Goal: Task Accomplishment & Management: Manage account settings

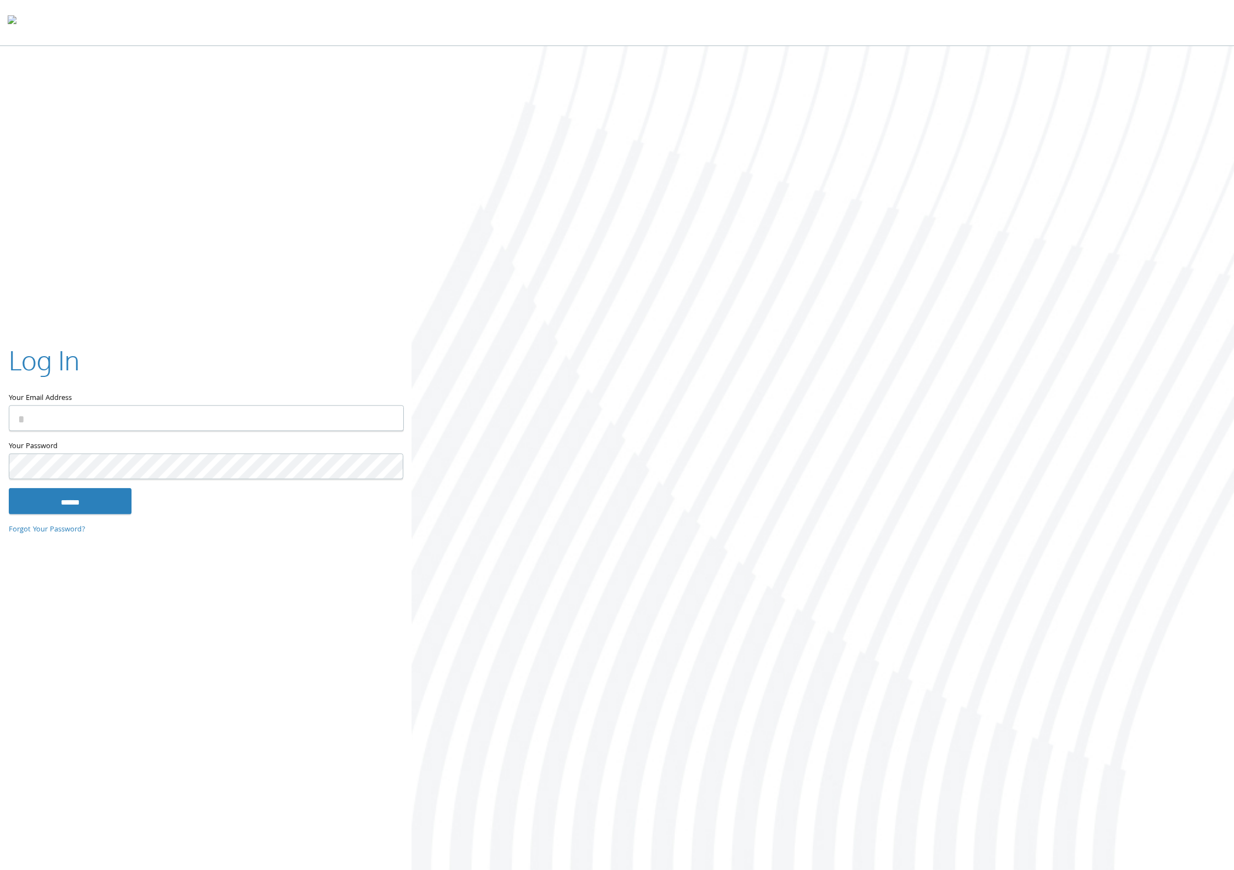
type input "**********"
click at [73, 506] on input "******" at bounding box center [70, 501] width 123 height 26
type input "**********"
click at [458, 309] on div at bounding box center [823, 459] width 823 height 827
